Goal: Transaction & Acquisition: Purchase product/service

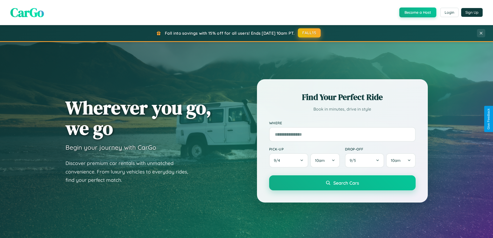
click at [309, 33] on button "FALL15" at bounding box center [309, 32] width 23 height 9
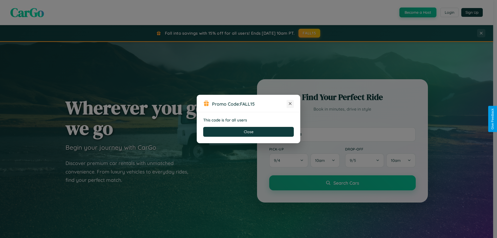
click at [290, 104] on icon at bounding box center [289, 103] width 5 height 5
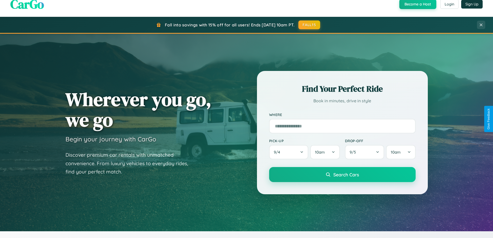
scroll to position [15, 0]
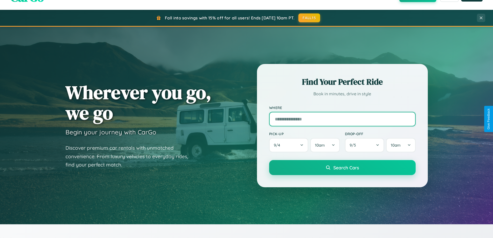
click at [342, 119] on input "text" at bounding box center [342, 119] width 146 height 14
type input "**********"
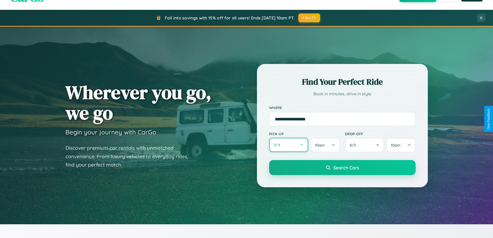
click at [288, 145] on button "9 / 4" at bounding box center [288, 145] width 39 height 14
select select "*"
select select "****"
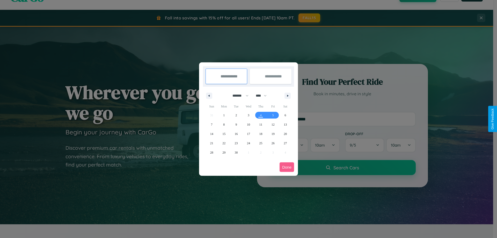
drag, startPoint x: 238, startPoint y: 95, endPoint x: 248, endPoint y: 104, distance: 13.3
click at [238, 95] on select "******* ******** ***** ***** *** **** **** ****** ********* ******* ******** **…" at bounding box center [239, 95] width 22 height 9
select select "*"
drag, startPoint x: 263, startPoint y: 95, endPoint x: 248, endPoint y: 104, distance: 17.1
click at [263, 95] on select "**** **** **** **** **** **** **** **** **** **** **** **** **** **** **** ****…" at bounding box center [261, 95] width 16 height 9
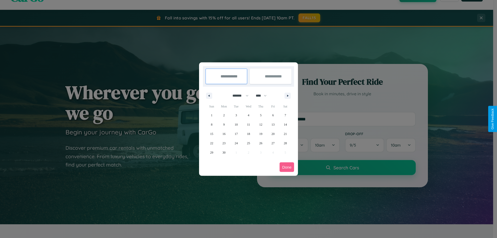
select select "****"
click at [211, 124] on span "7" at bounding box center [212, 124] width 2 height 9
type input "**********"
click at [260, 124] on span "11" at bounding box center [260, 124] width 3 height 9
type input "**********"
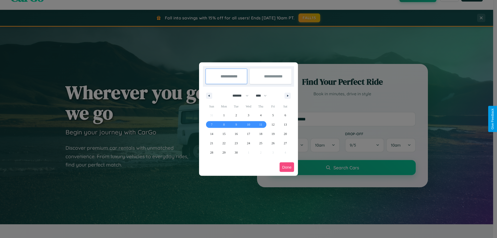
click at [287, 167] on button "Done" at bounding box center [286, 167] width 14 height 10
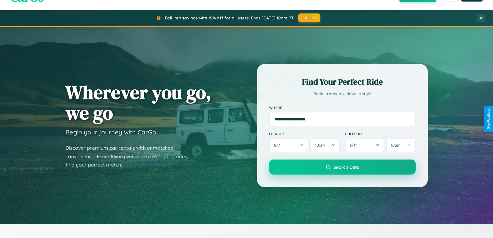
click at [342, 167] on span "Search Cars" at bounding box center [346, 167] width 26 height 6
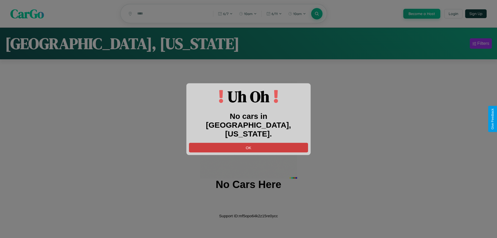
click at [248, 143] on button "OK" at bounding box center [248, 148] width 119 height 10
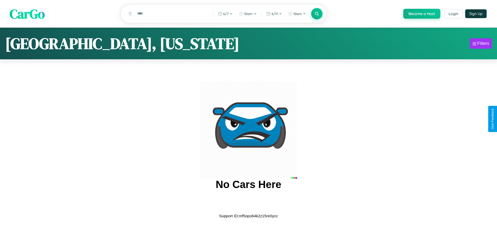
click at [27, 14] on span "CarGo" at bounding box center [27, 14] width 35 height 18
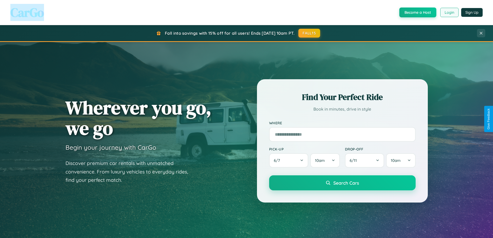
click at [449, 12] on button "Login" at bounding box center [449, 12] width 18 height 9
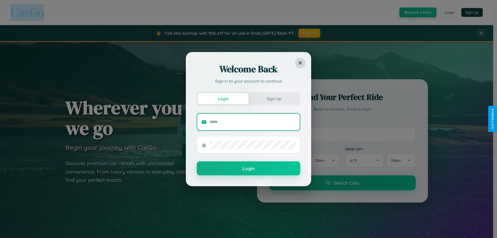
click at [252, 122] on input "text" at bounding box center [253, 122] width 86 height 8
type input "**********"
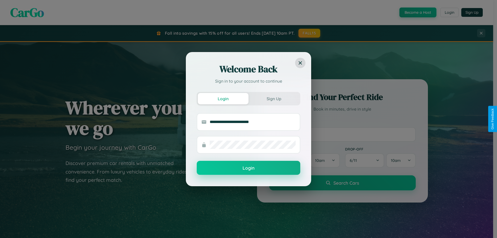
click at [248, 168] on button "Login" at bounding box center [248, 168] width 103 height 14
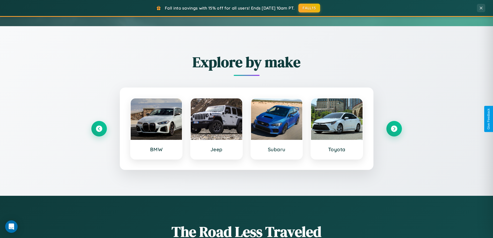
scroll to position [223, 0]
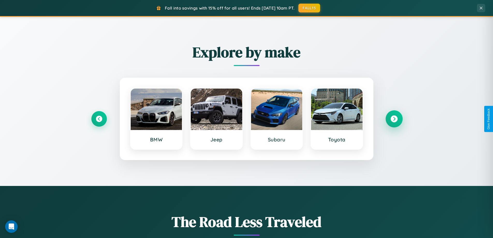
click at [394, 119] on icon at bounding box center [393, 118] width 7 height 7
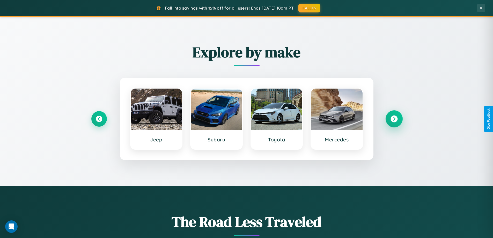
click at [394, 119] on icon at bounding box center [393, 118] width 7 height 7
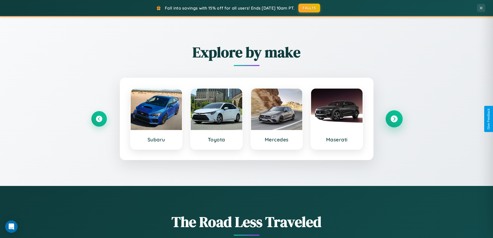
click at [394, 119] on icon at bounding box center [393, 118] width 7 height 7
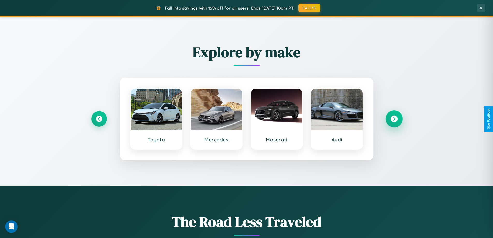
click at [394, 119] on icon at bounding box center [393, 118] width 7 height 7
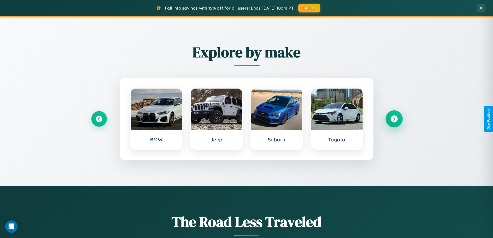
click at [394, 119] on icon at bounding box center [393, 118] width 7 height 7
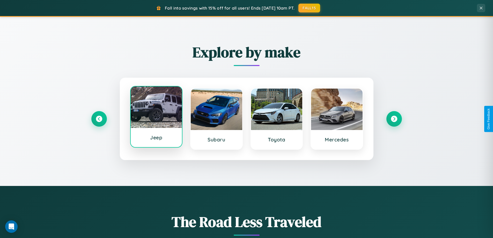
click at [156, 117] on div at bounding box center [156, 106] width 51 height 41
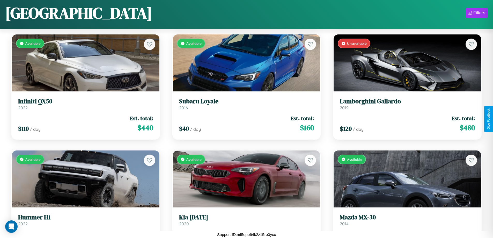
scroll to position [1578, 0]
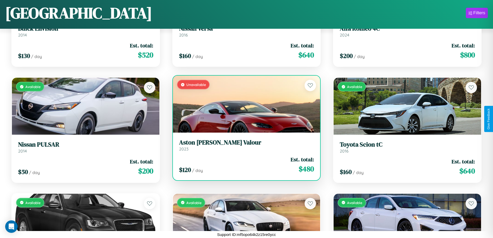
click at [244, 104] on div "Unavailable" at bounding box center [246, 104] width 147 height 57
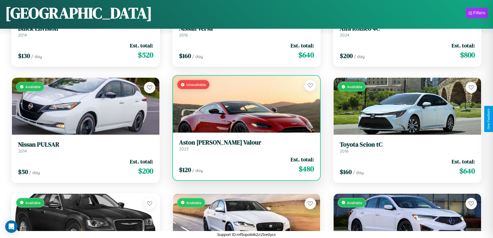
click at [244, 104] on div "Unavailable" at bounding box center [246, 104] width 147 height 57
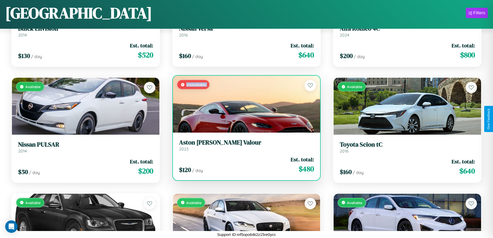
click at [244, 104] on div "Unavailable" at bounding box center [246, 104] width 147 height 57
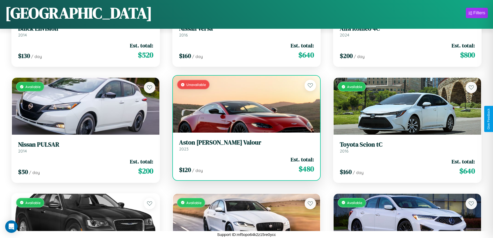
click at [244, 104] on div "Unavailable" at bounding box center [246, 104] width 147 height 57
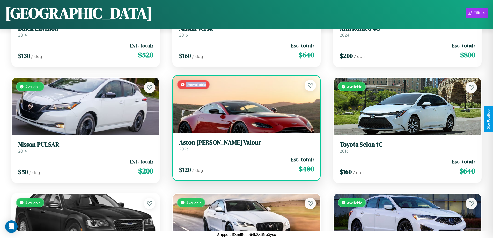
click at [244, 104] on div "Unavailable" at bounding box center [246, 104] width 147 height 57
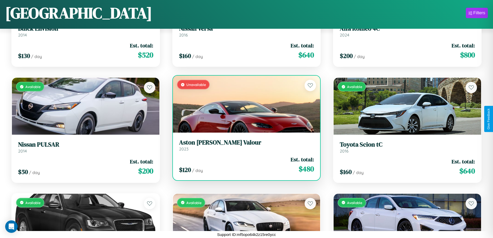
click at [244, 145] on h3 "Aston [PERSON_NAME] Valour" at bounding box center [246, 143] width 135 height 8
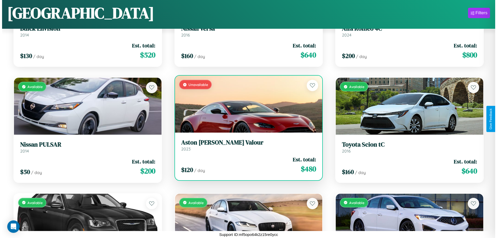
scroll to position [0, 0]
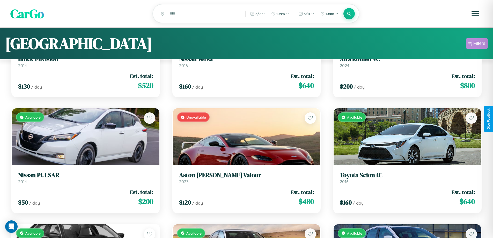
click at [476, 44] on div "Filters" at bounding box center [479, 43] width 12 height 5
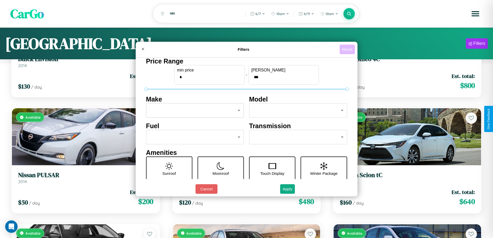
click at [348, 49] on button "Reset" at bounding box center [346, 49] width 15 height 10
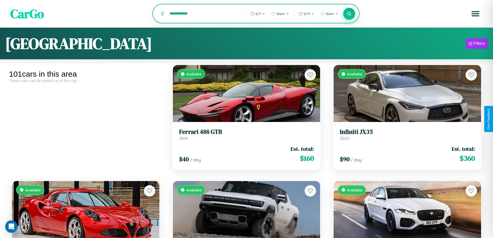
type input "**********"
click at [349, 14] on icon at bounding box center [349, 13] width 5 height 5
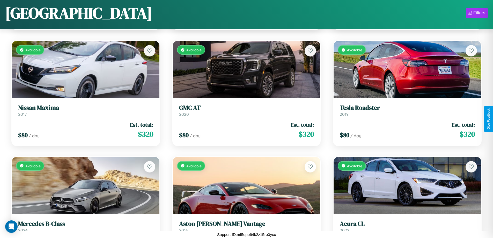
scroll to position [3432, 0]
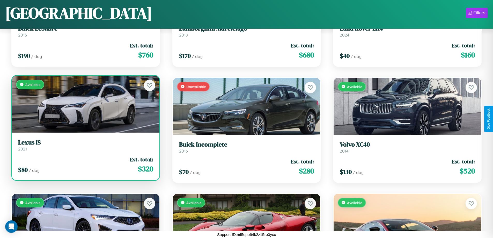
click at [85, 145] on h3 "Lexus IS" at bounding box center [85, 143] width 135 height 8
